Goal: Task Accomplishment & Management: Use online tool/utility

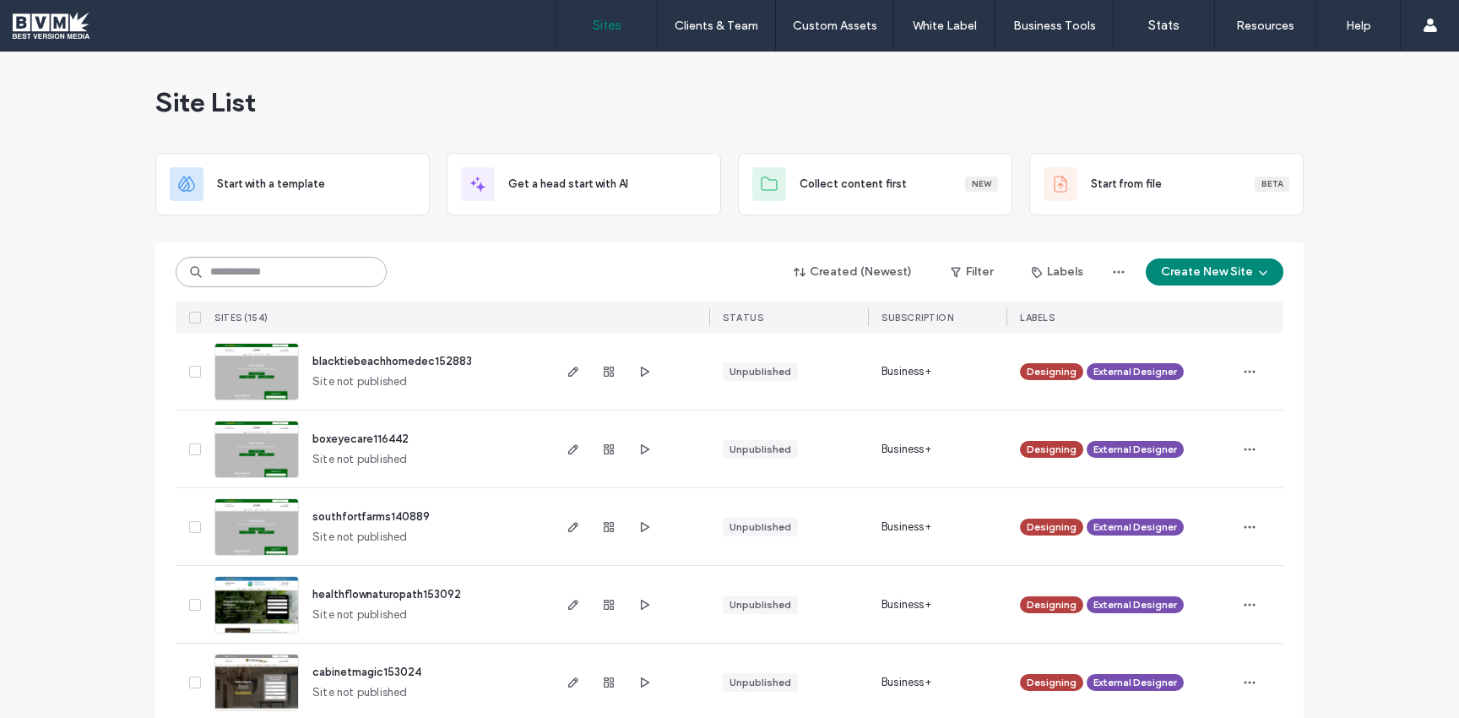
drag, startPoint x: 0, startPoint y: 0, endPoint x: 286, endPoint y: 285, distance: 404.3
click at [285, 286] on input at bounding box center [281, 272] width 211 height 30
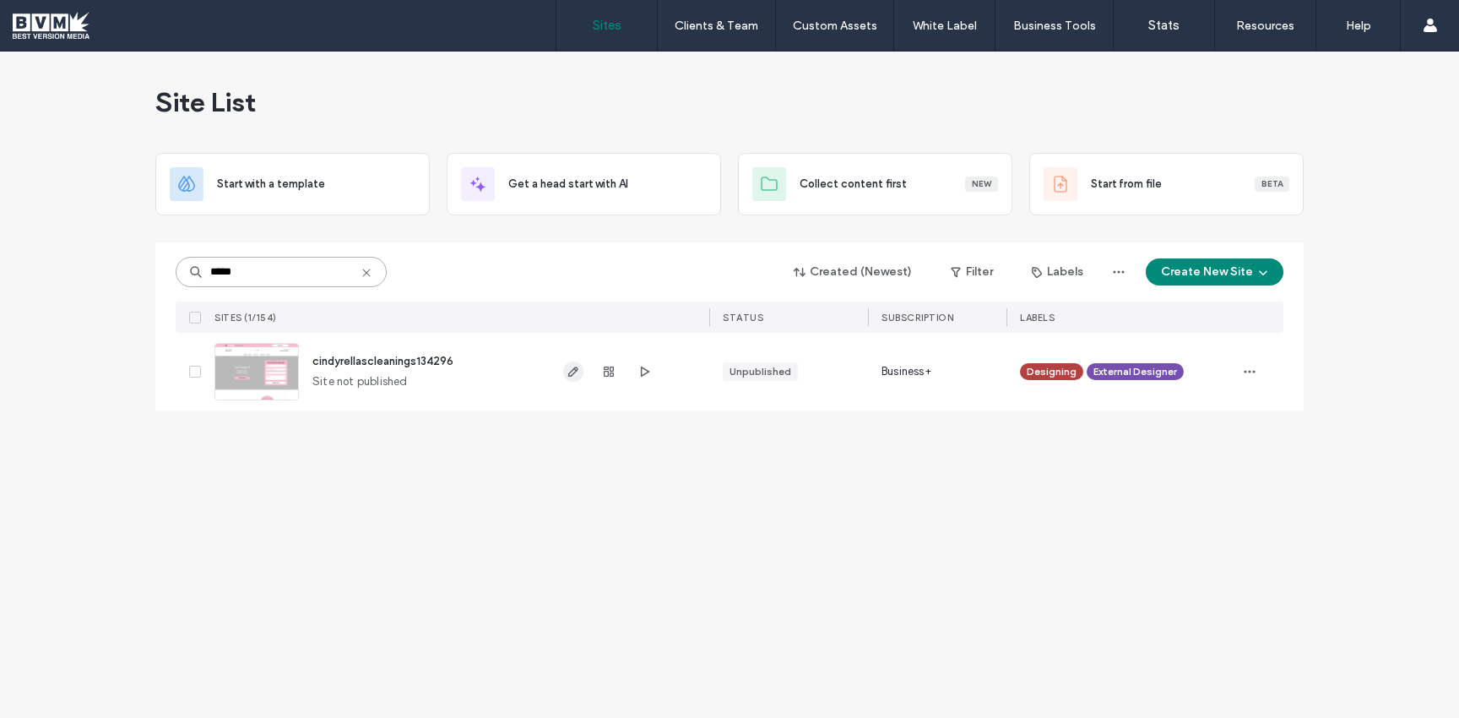
type input "*****"
click at [576, 372] on use "button" at bounding box center [573, 372] width 10 height 10
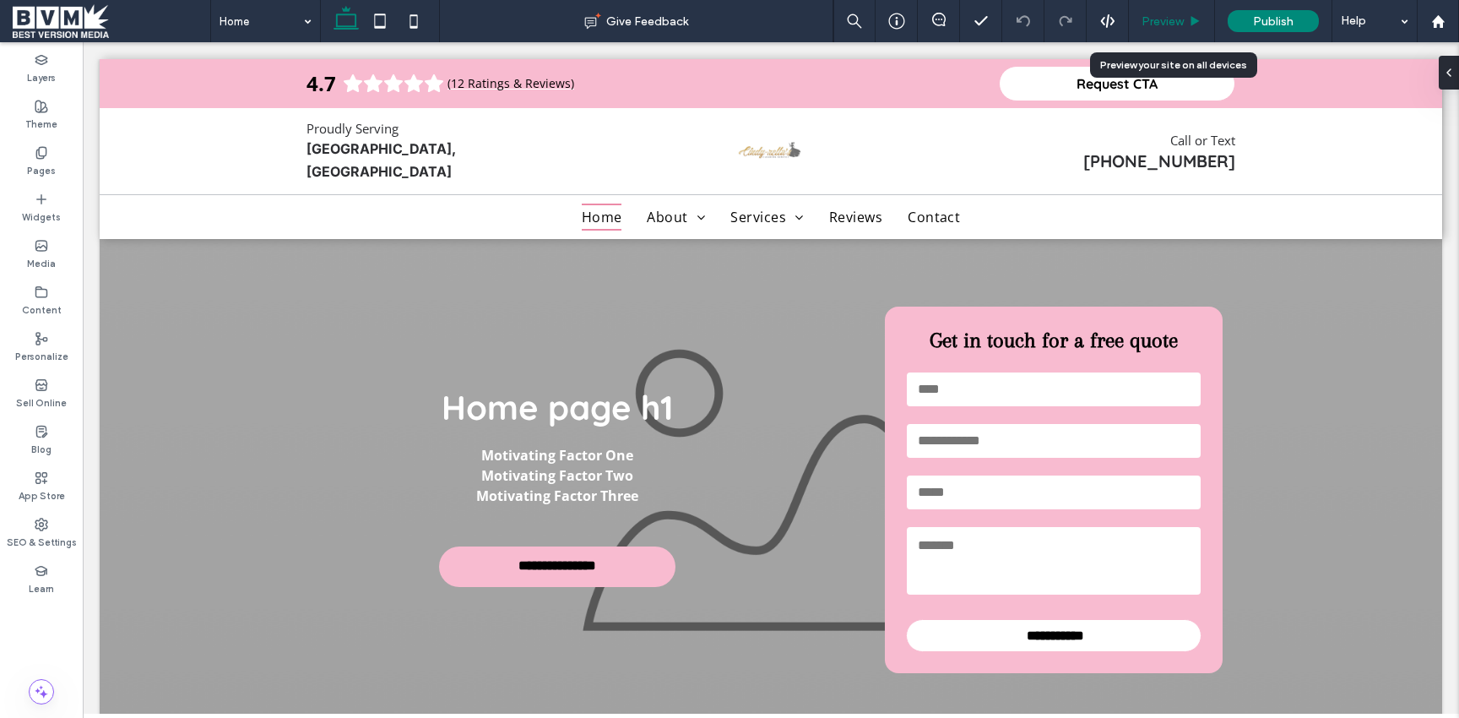
click at [1175, 30] on div "Preview" at bounding box center [1172, 21] width 86 height 42
click at [1172, 15] on span "Preview" at bounding box center [1163, 21] width 42 height 14
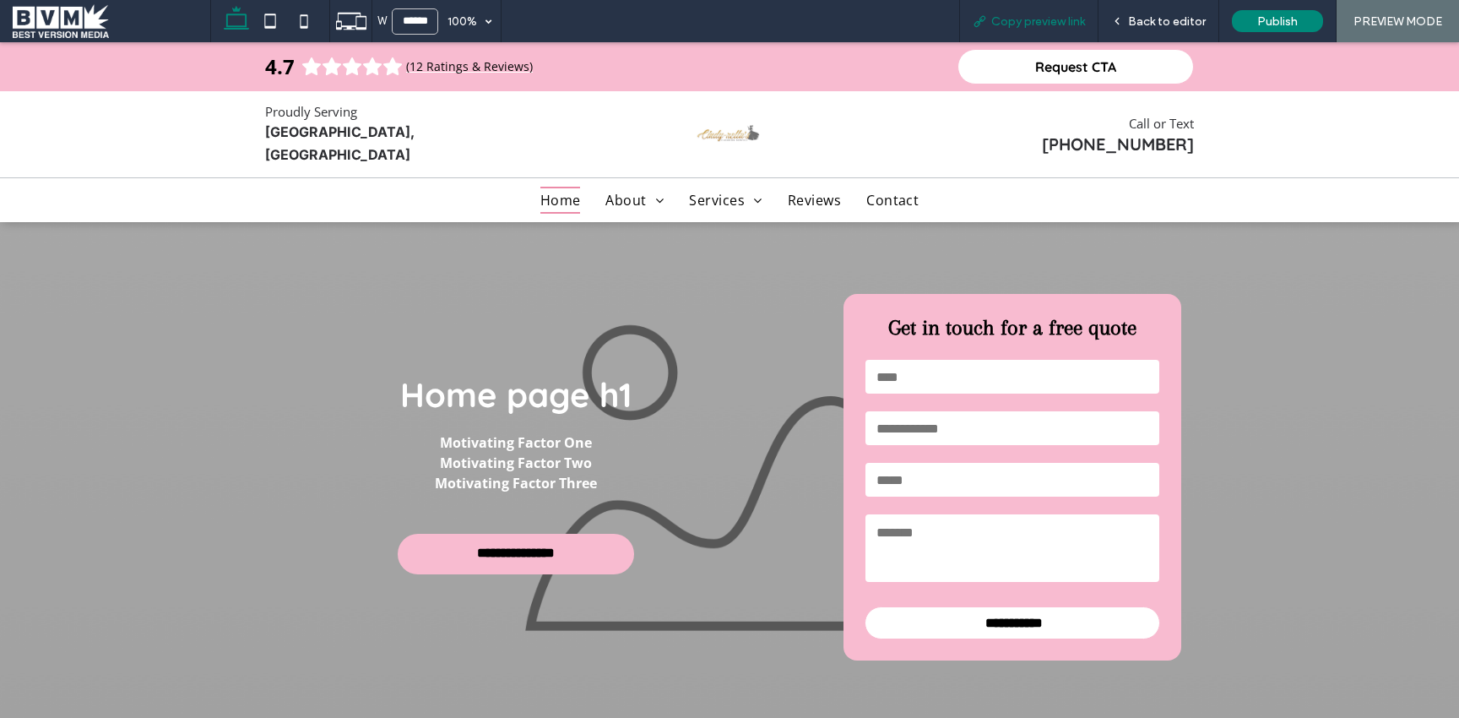
click at [1059, 25] on span "Copy preview link" at bounding box center [1038, 21] width 94 height 14
drag, startPoint x: 1063, startPoint y: 19, endPoint x: 1079, endPoint y: 24, distance: 16.8
click at [1063, 19] on span "Copy preview link" at bounding box center [1038, 21] width 94 height 14
click at [40, 25] on span at bounding box center [112, 21] width 198 height 34
